Goal: Obtain resource: Obtain resource

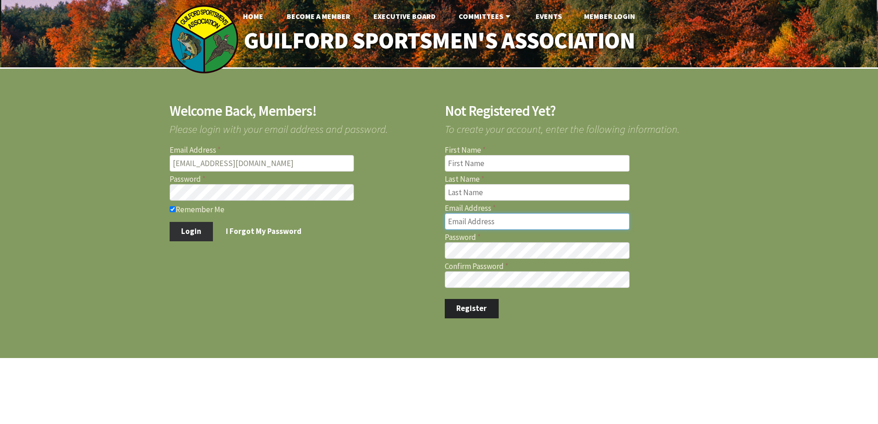
type input "[EMAIL_ADDRESS][DOMAIN_NAME]"
click at [185, 231] on button "Login" at bounding box center [192, 231] width 44 height 19
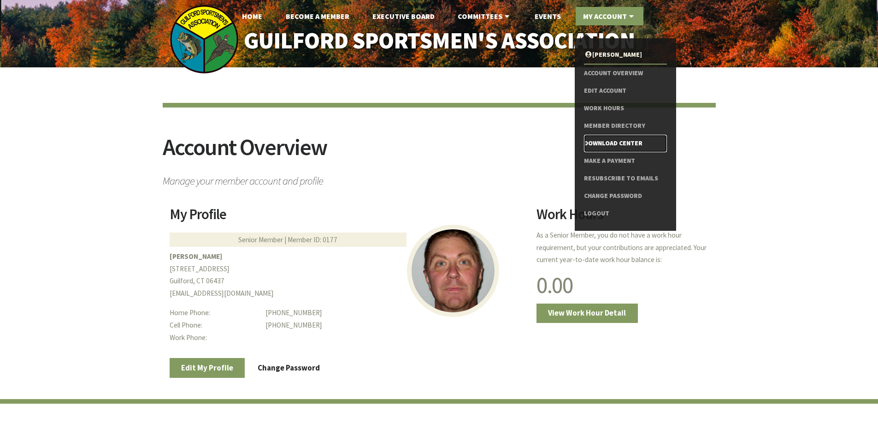
click at [594, 139] on link "Download Center" at bounding box center [625, 144] width 82 height 18
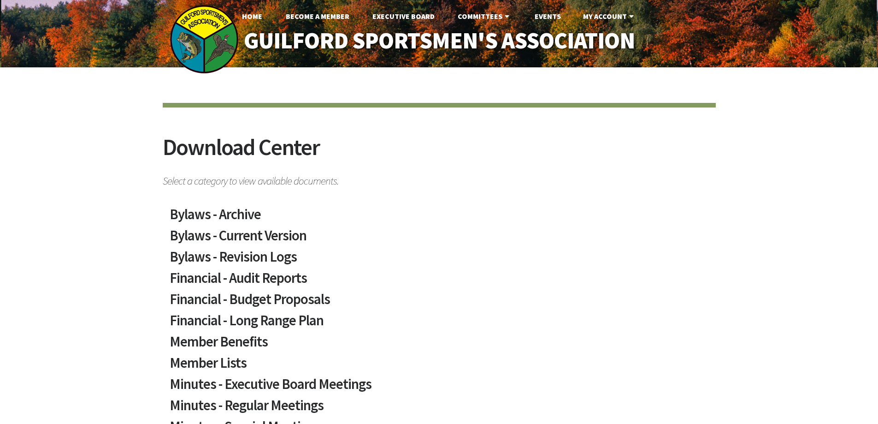
scroll to position [138, 0]
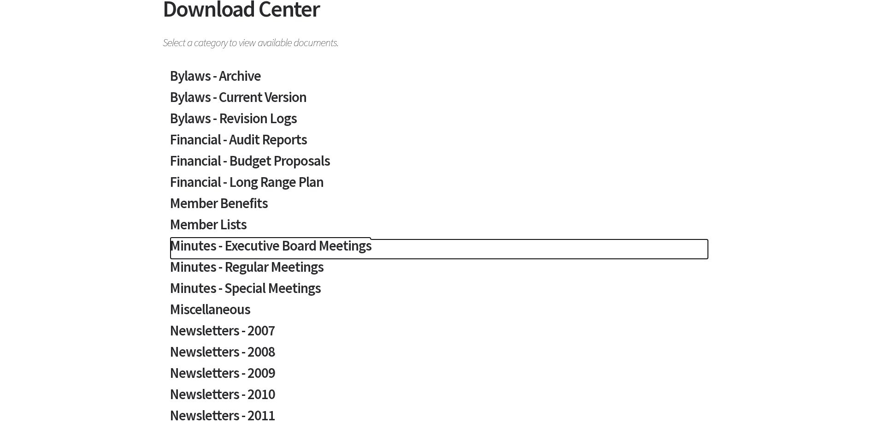
click at [326, 243] on h2 "Minutes - Executive Board Meetings" at bounding box center [439, 248] width 539 height 21
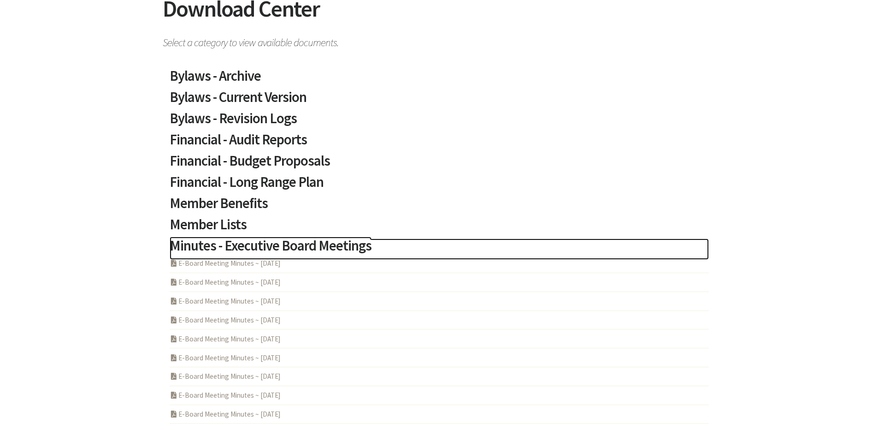
click at [326, 243] on h2 "Minutes - Executive Board Meetings" at bounding box center [439, 248] width 539 height 21
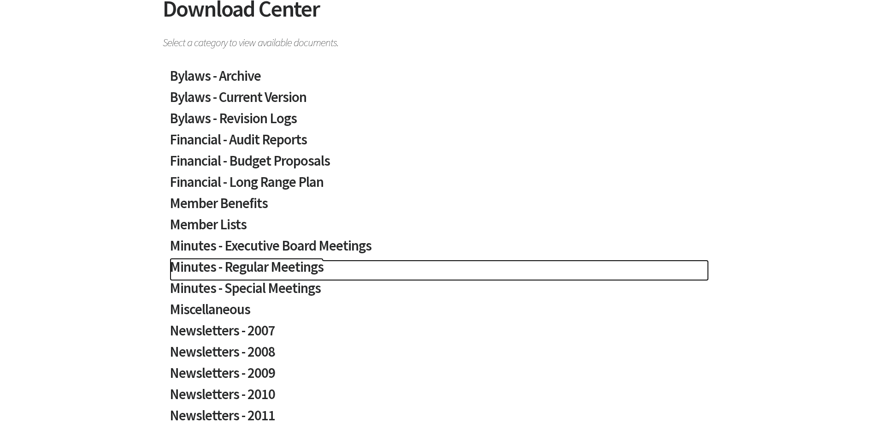
click at [297, 268] on h2 "Minutes - Regular Meetings" at bounding box center [439, 269] width 539 height 21
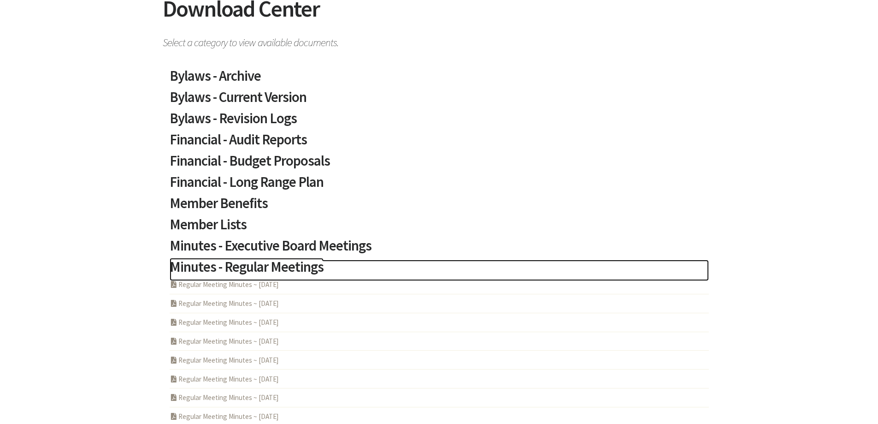
click at [297, 267] on h2 "Minutes - Regular Meetings" at bounding box center [439, 269] width 539 height 21
